Goal: Ask a question: Seek information or help from site administrators or community

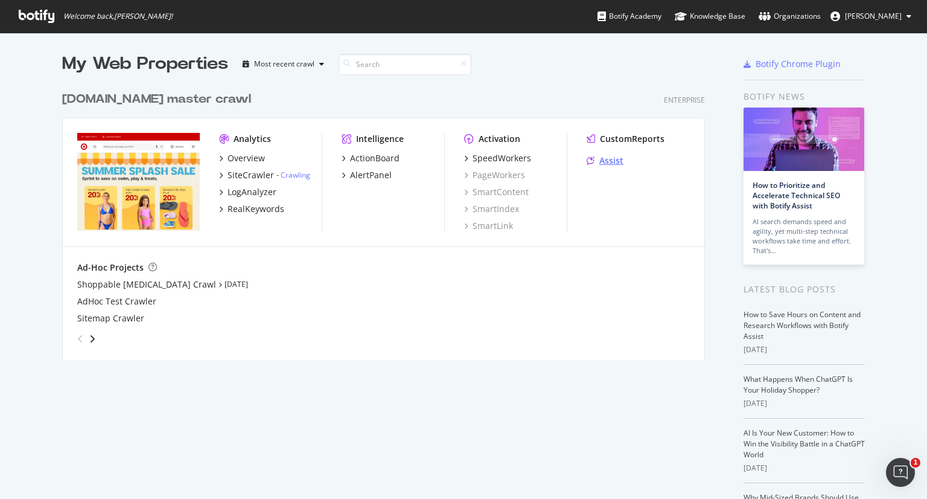
click at [615, 159] on div "Assist" at bounding box center [611, 160] width 24 height 12
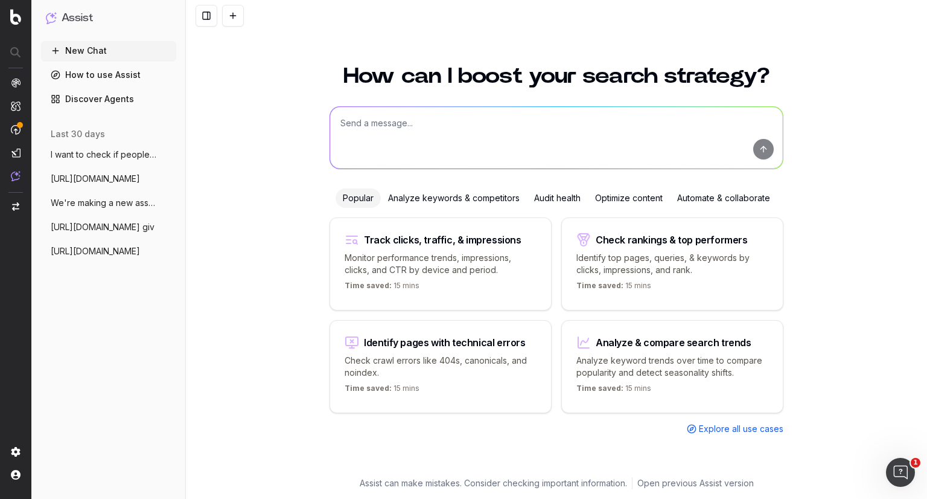
click at [415, 129] on textarea at bounding box center [556, 138] width 453 height 62
paste textarea "[URL][DOMAIN_NAME]"
type textarea "give me meta title and description for this page: [URL][DOMAIN_NAME]"
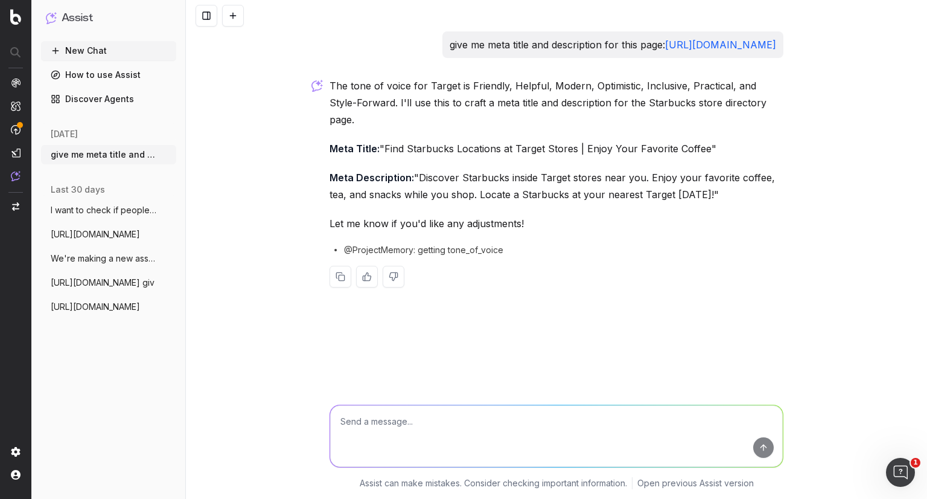
click at [447, 145] on p "Meta Title: "Find Starbucks Locations at Target Stores | Enjoy Your Favorite Co…" at bounding box center [557, 148] width 454 height 17
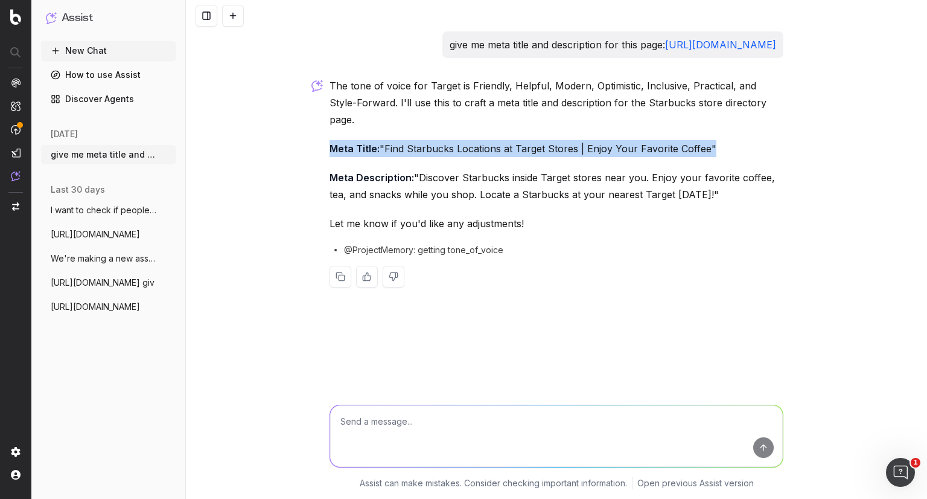
click at [447, 145] on p "Meta Title: "Find Starbucks Locations at Target Stores | Enjoy Your Favorite Co…" at bounding box center [557, 148] width 454 height 17
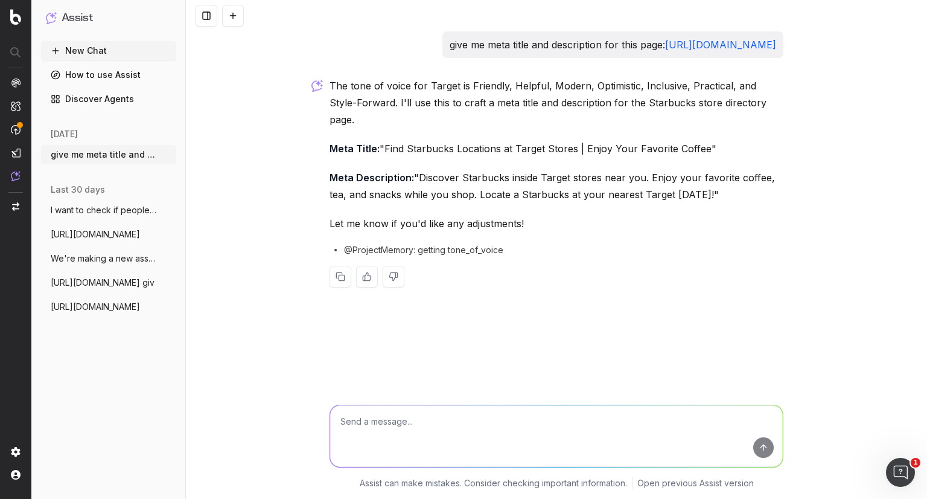
click at [462, 190] on p "Meta Description: "Discover Starbucks inside Target stores near you. Enjoy your…" at bounding box center [557, 186] width 454 height 34
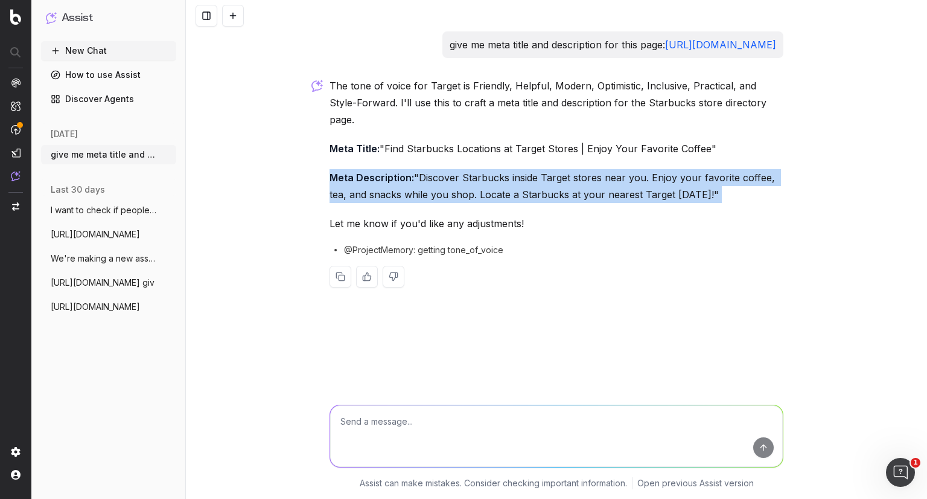
click at [462, 190] on p "Meta Description: "Discover Starbucks inside Target stores near you. Enjoy your…" at bounding box center [557, 186] width 454 height 34
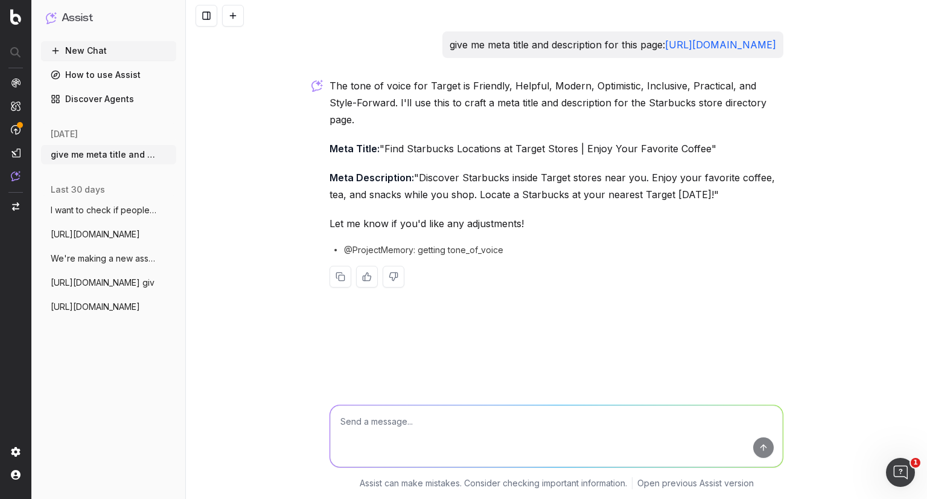
click at [502, 417] on textarea at bounding box center [556, 436] width 453 height 62
type textarea "no tell me what is it currently"
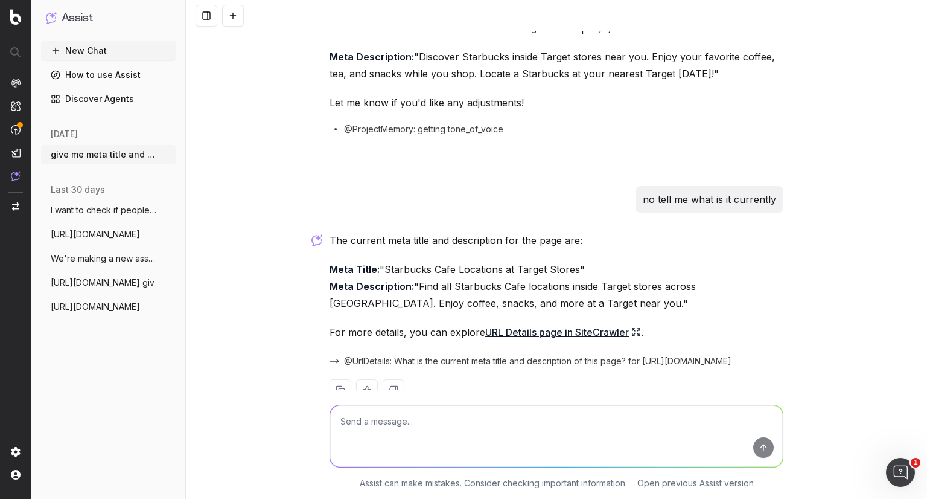
scroll to position [151, 0]
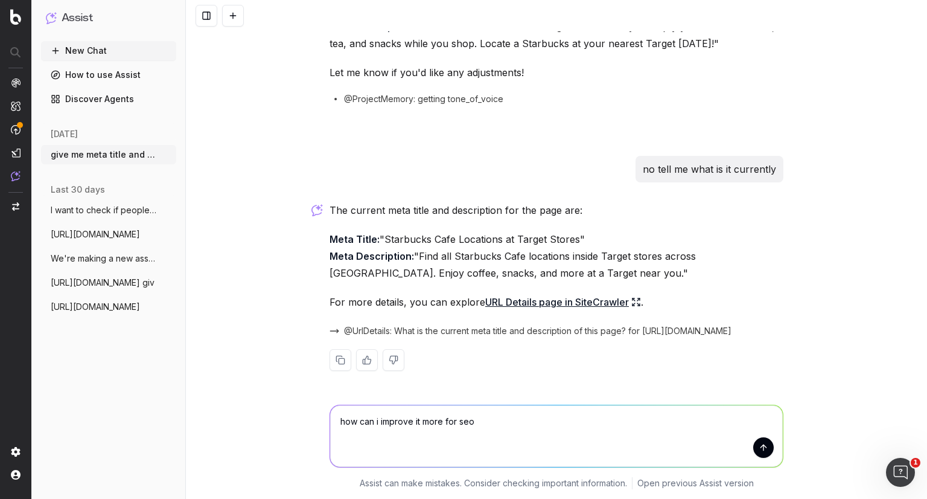
type textarea "how can i improve it more for seo"
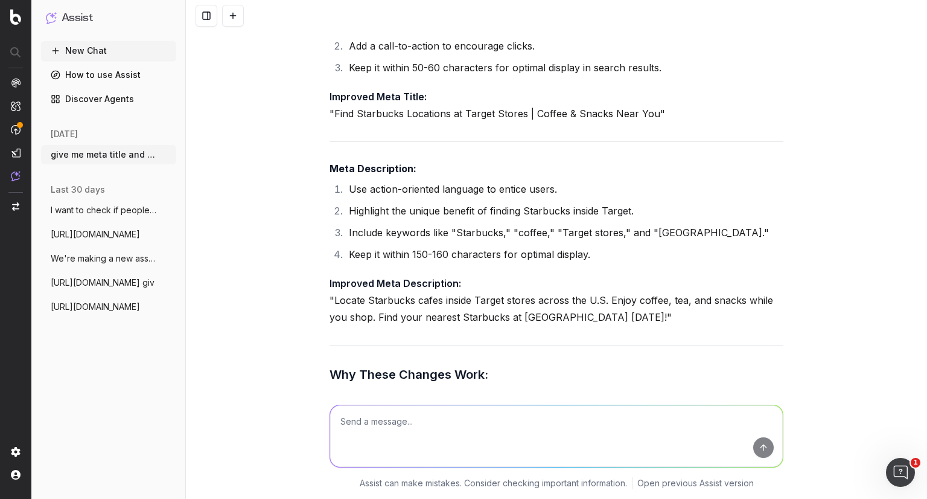
scroll to position [687, 0]
click at [562, 113] on p "Improved Meta Title: "Find Starbucks Locations at Target Stores | Coffee & Snac…" at bounding box center [557, 105] width 454 height 34
copy p "Improved Meta Title:"
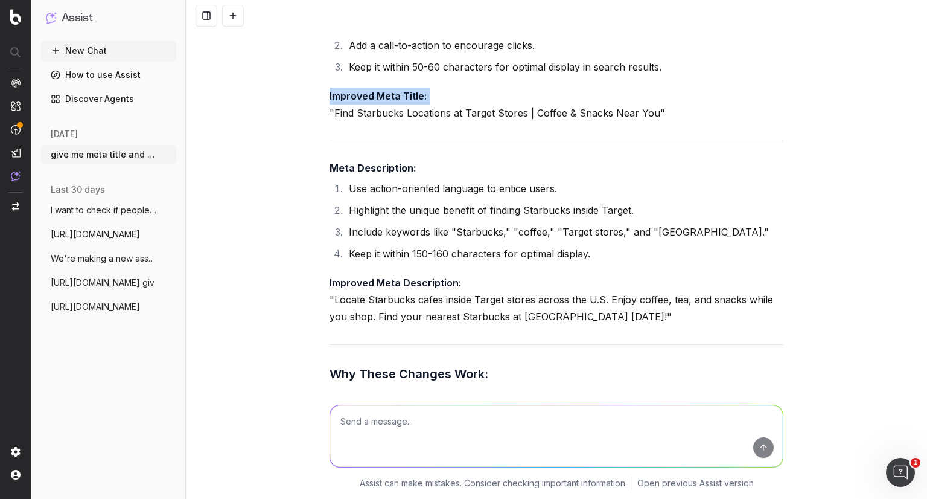
click at [562, 113] on p "Improved Meta Title: "Find Starbucks Locations at Target Stores | Coffee & Snac…" at bounding box center [557, 105] width 454 height 34
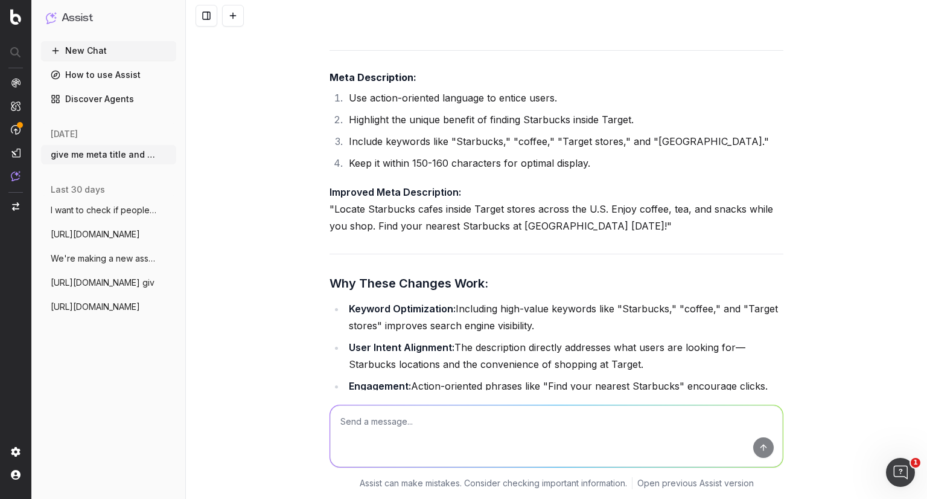
scroll to position [785, 0]
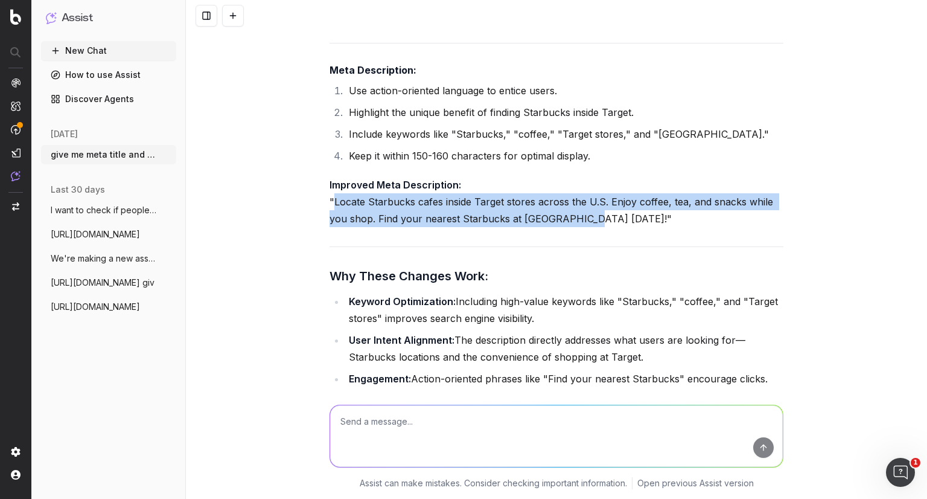
drag, startPoint x: 574, startPoint y: 218, endPoint x: 329, endPoint y: 199, distance: 245.8
click at [330, 199] on p "Improved Meta Description: "Locate Starbucks cafes inside Target stores across …" at bounding box center [557, 201] width 454 height 51
copy p "Locate Starbucks cafes inside Target stores across the U.S. Enjoy coffee, tea, …"
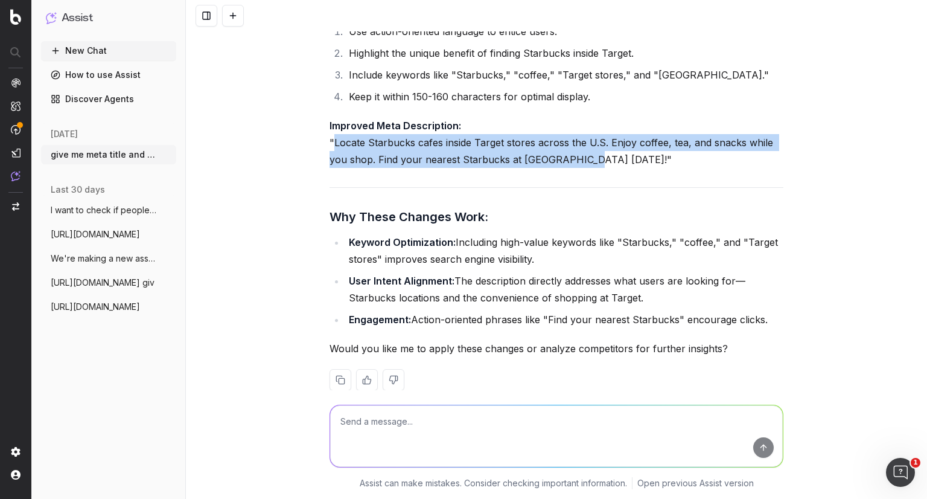
scroll to position [864, 0]
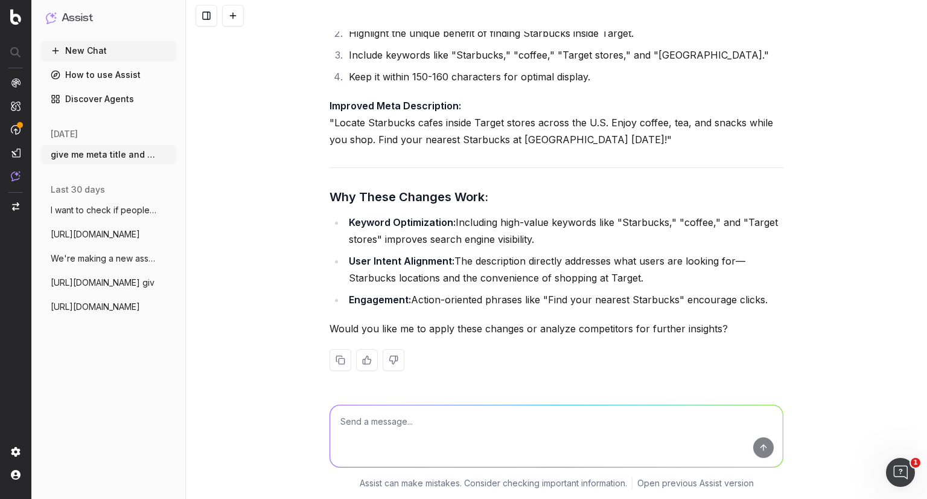
click at [421, 414] on textarea at bounding box center [556, 436] width 453 height 62
type textarea "have you included top search terms for starbucks"
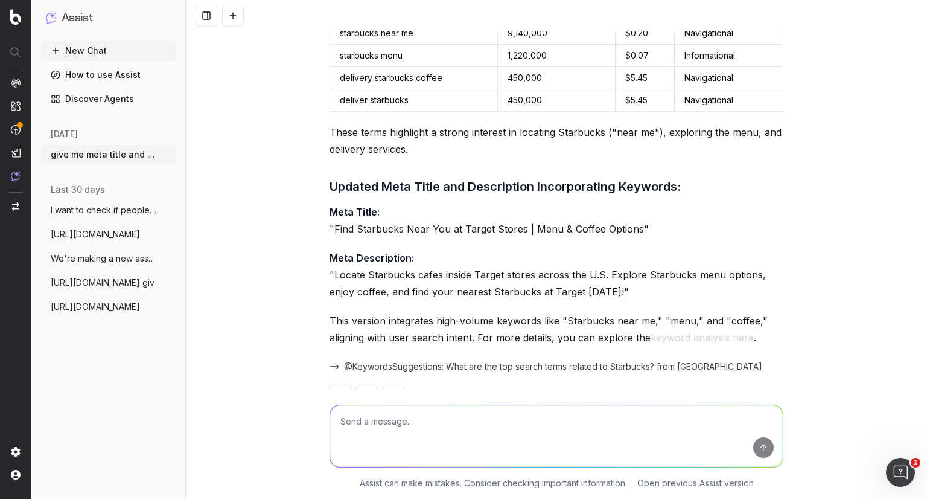
scroll to position [1352, 0]
click at [442, 231] on p "Meta Title: "Find Starbucks Near You at Target Stores | Menu & Coffee Options"" at bounding box center [557, 220] width 454 height 34
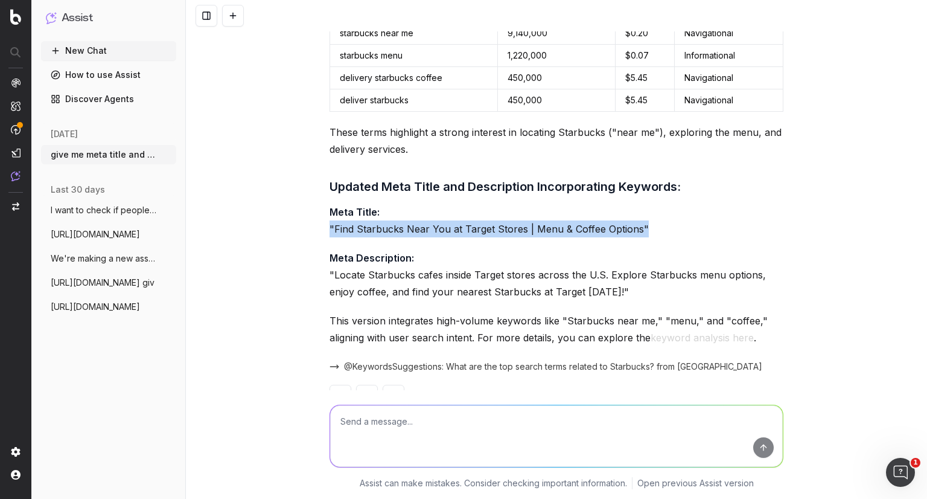
click at [442, 231] on p "Meta Title: "Find Starbucks Near You at Target Stores | Menu & Coffee Options"" at bounding box center [557, 220] width 454 height 34
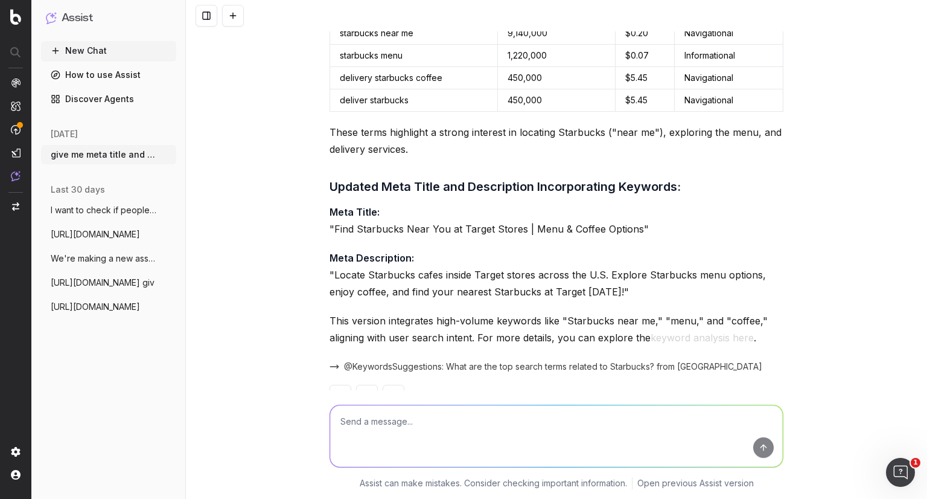
click at [508, 273] on p "Meta Description: "Locate Starbucks cafes inside Target stores across the U.S. …" at bounding box center [557, 274] width 454 height 51
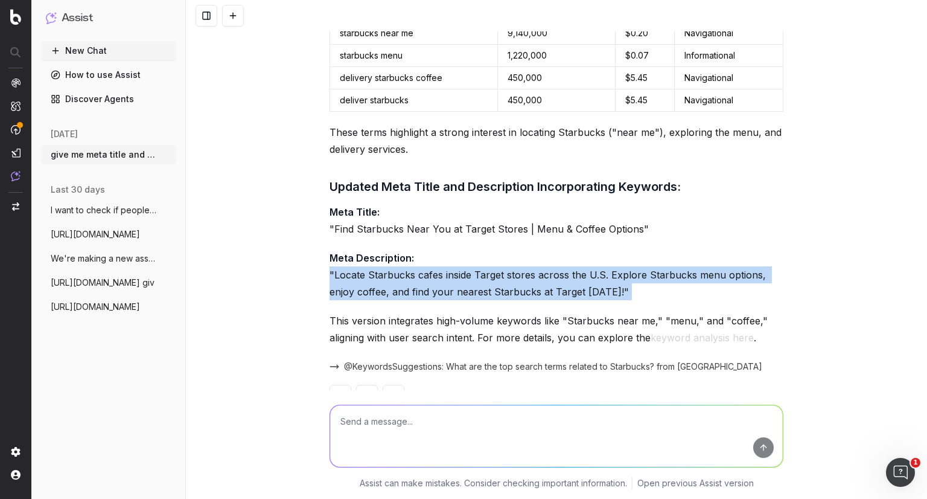
click at [508, 273] on p "Meta Description: "Locate Starbucks cafes inside Target stores across the U.S. …" at bounding box center [557, 274] width 454 height 51
drag, startPoint x: 607, startPoint y: 288, endPoint x: 331, endPoint y: 268, distance: 277.2
click at [331, 268] on p "Meta Description: "Locate Starbucks cafes inside Target stores across the U.S. …" at bounding box center [557, 274] width 454 height 51
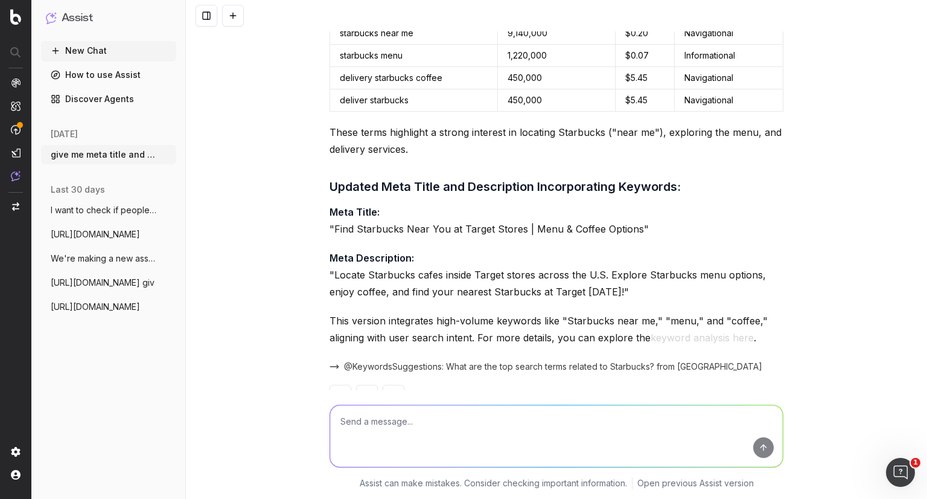
click at [497, 424] on textarea at bounding box center [556, 436] width 453 height 62
type textarea "can you include pumpkin spice or fall menu in description?"
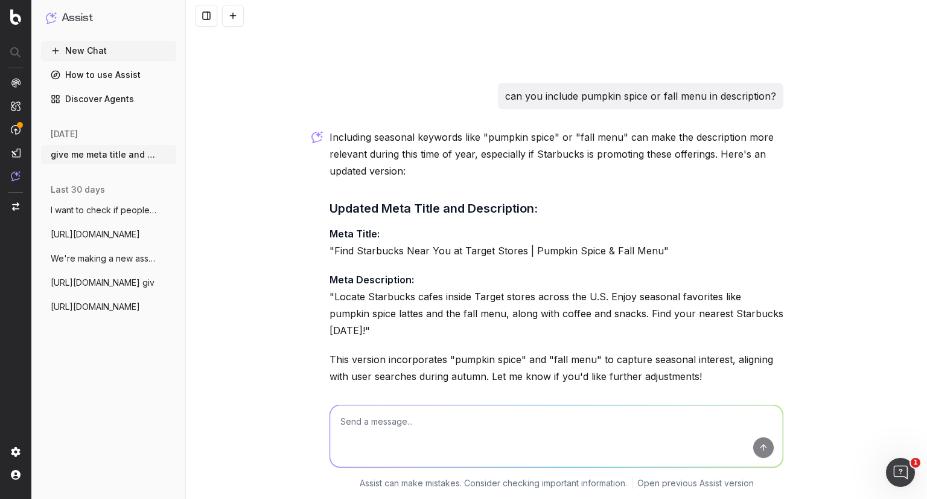
scroll to position [1695, 0]
click at [572, 252] on p "Meta Title: "Find Starbucks Near You at Target Stores | Pumpkin Spice & Fall Me…" at bounding box center [557, 242] width 454 height 34
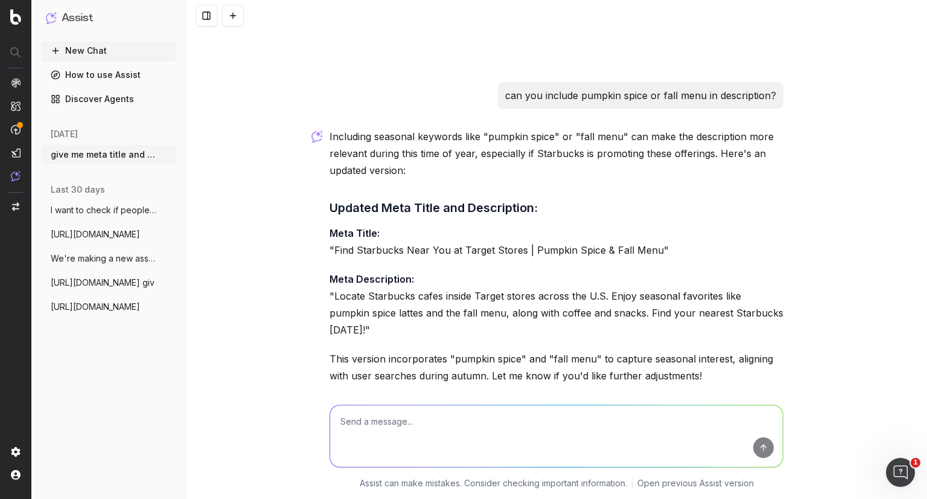
click at [473, 292] on p "Meta Description: "Locate Starbucks cafes inside Target stores across the U.S. …" at bounding box center [557, 304] width 454 height 68
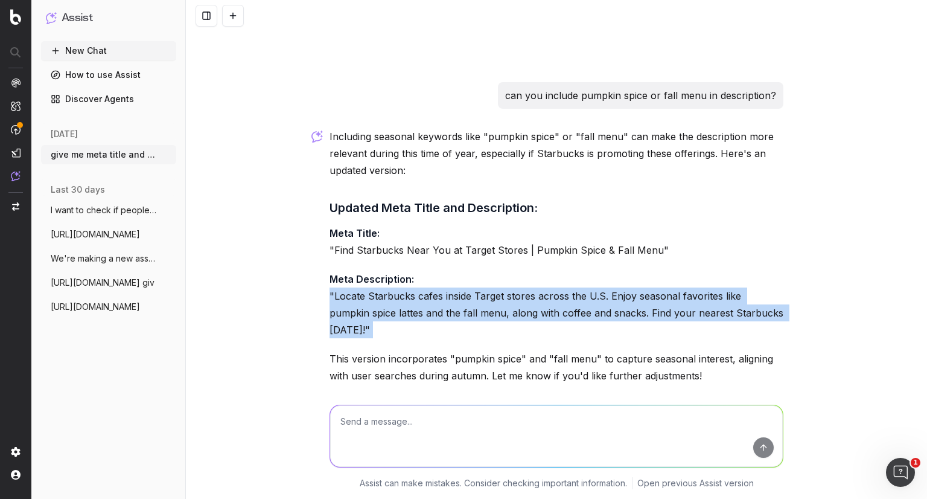
click at [473, 292] on p "Meta Description: "Locate Starbucks cafes inside Target stores across the U.S. …" at bounding box center [557, 304] width 454 height 68
drag, startPoint x: 763, startPoint y: 311, endPoint x: 331, endPoint y: 290, distance: 432.6
click at [331, 290] on p "Meta Description: "Locate Starbucks cafes inside Target stores across the U.S. …" at bounding box center [557, 304] width 454 height 68
copy p "Locate Starbucks cafes inside Target stores across the U.S. Enjoy seasonal favo…"
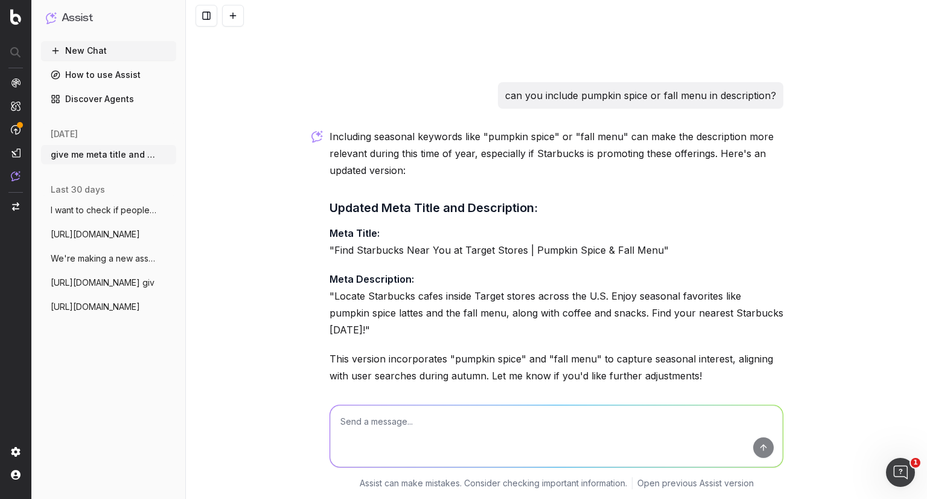
click at [364, 249] on p "Meta Title: "Find Starbucks Near You at Target Stores | Pumpkin Spice & Fall Me…" at bounding box center [557, 242] width 454 height 34
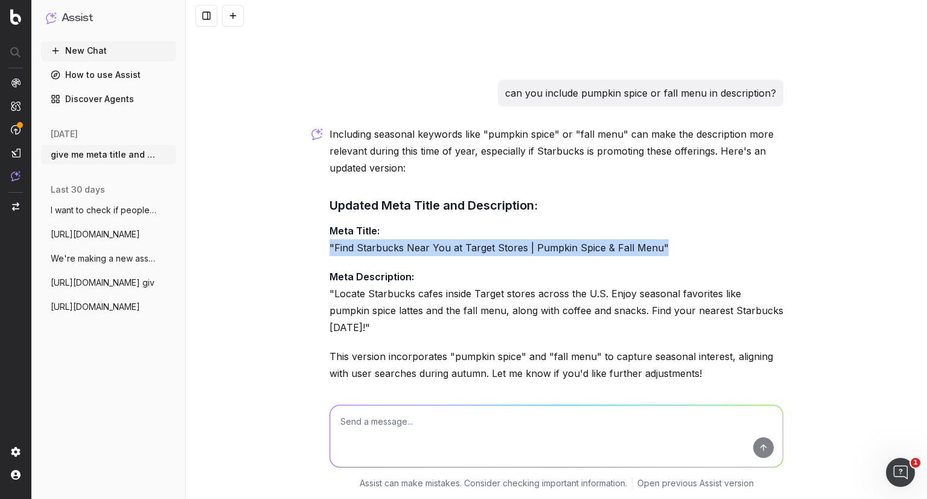
scroll to position [1698, 0]
click at [364, 249] on p "Meta Title: "Find Starbucks Near You at Target Stores | Pumpkin Spice & Fall Me…" at bounding box center [557, 238] width 454 height 34
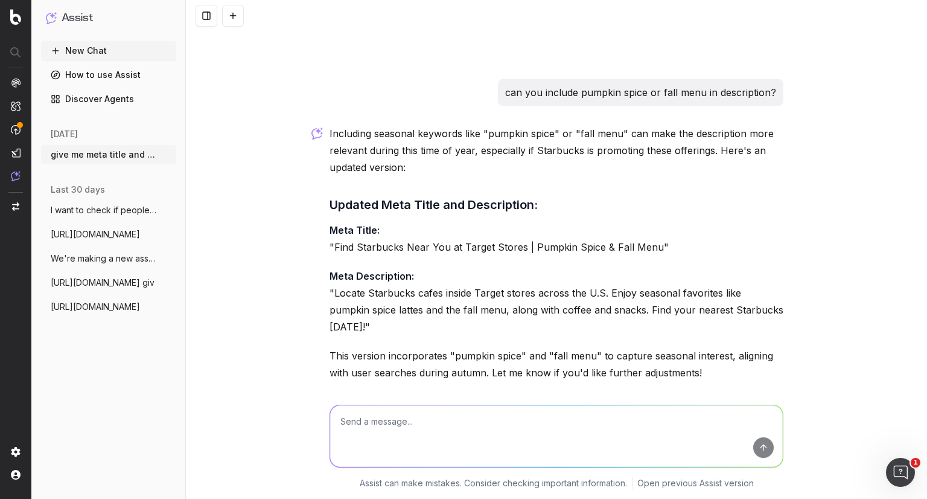
scroll to position [1724, 0]
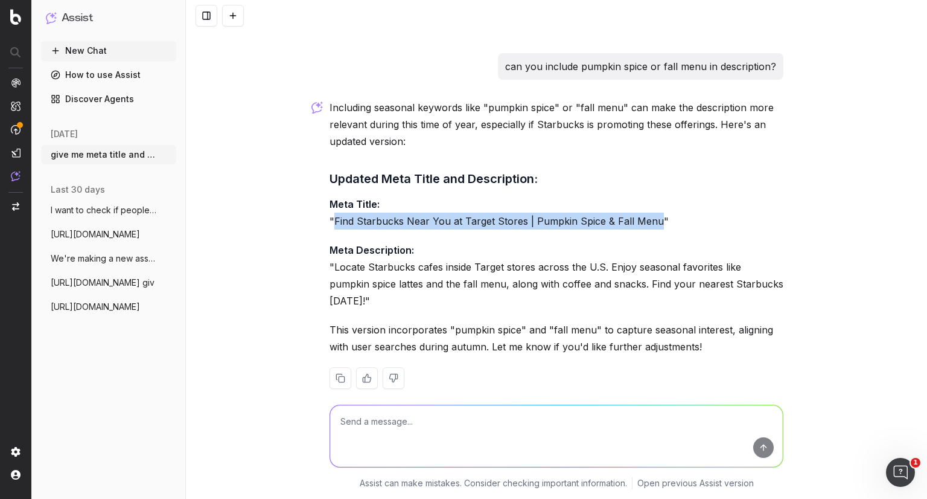
drag, startPoint x: 650, startPoint y: 218, endPoint x: 331, endPoint y: 225, distance: 319.3
click at [331, 225] on p "Meta Title: "Find Starbucks Near You at Target Stores | Pumpkin Spice & Fall Me…" at bounding box center [557, 213] width 454 height 34
copy p "Find Starbucks Near You at Target Stores | Pumpkin Spice & Fall Menu"
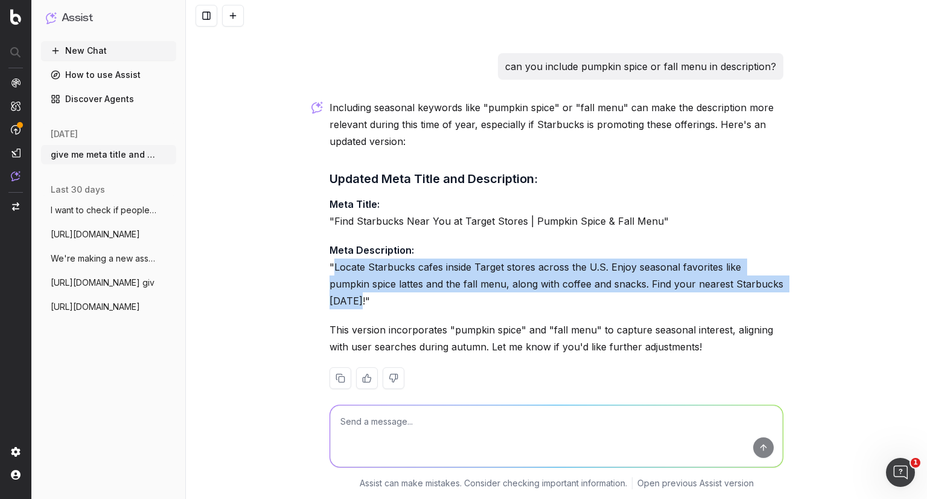
drag, startPoint x: 764, startPoint y: 280, endPoint x: 331, endPoint y: 258, distance: 433.9
click at [331, 258] on p "Meta Description: "Locate Starbucks cafes inside Target stores across the U.S. …" at bounding box center [557, 275] width 454 height 68
copy p "Locate Starbucks cafes inside Target stores across the U.S. Enjoy seasonal favo…"
